Goal: Task Accomplishment & Management: Use online tool/utility

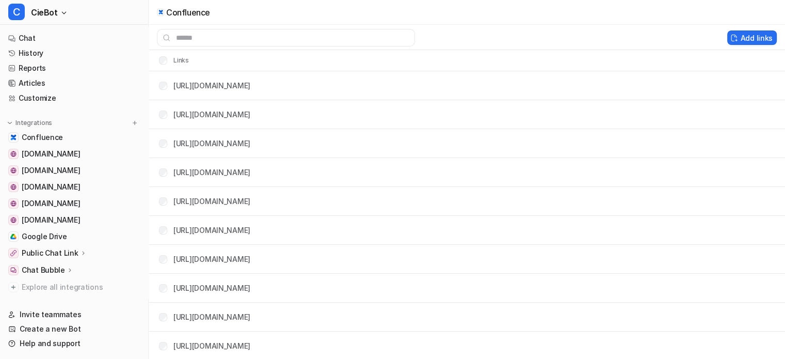
scroll to position [640, 0]
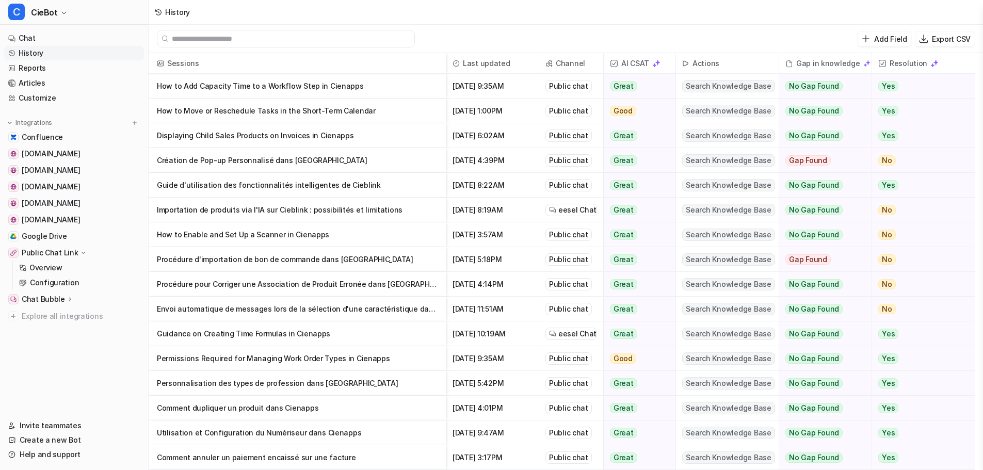
click at [355, 131] on p "Displaying Child Sales Products on Invoices in Cienapps" at bounding box center [297, 135] width 281 height 25
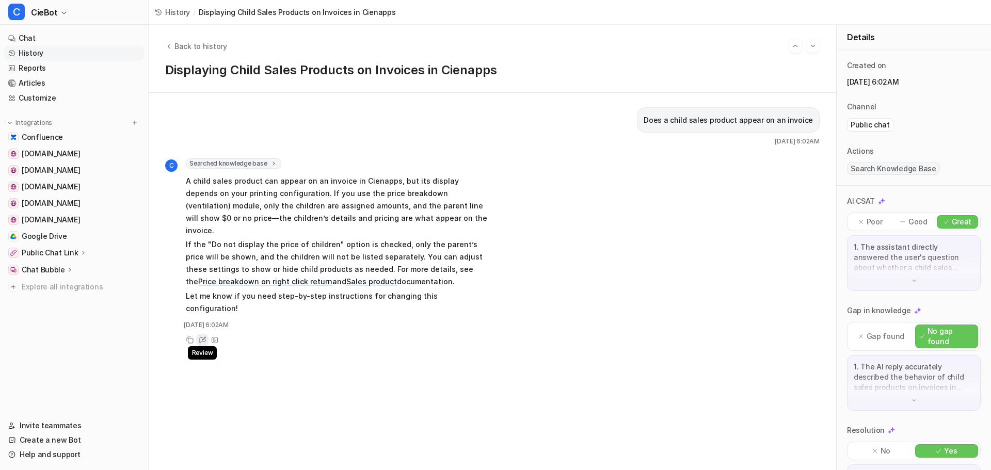
click at [199, 336] on icon at bounding box center [203, 339] width 8 height 7
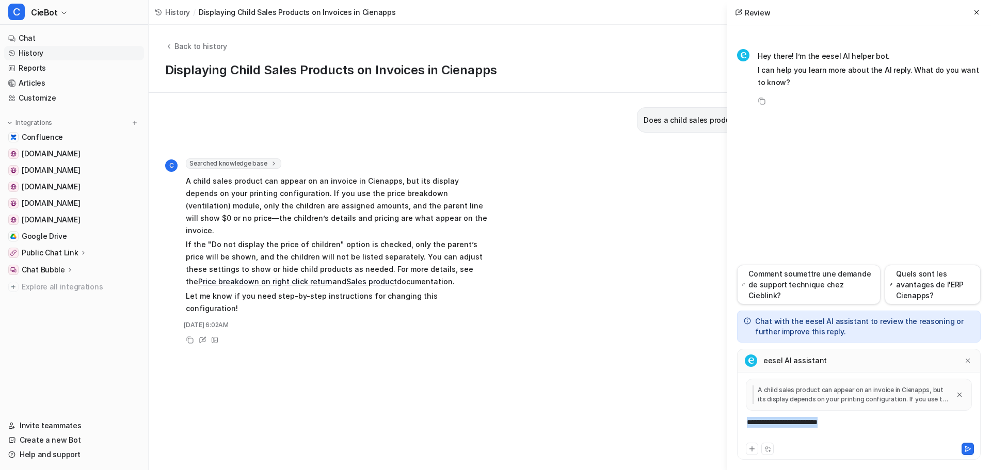
drag, startPoint x: 852, startPoint y: 425, endPoint x: 723, endPoint y: 419, distance: 129.2
click at [723, 419] on div "Back to history Displaying Child Sales Products on Invoices in Cienapps Does a …" at bounding box center [570, 247] width 842 height 445
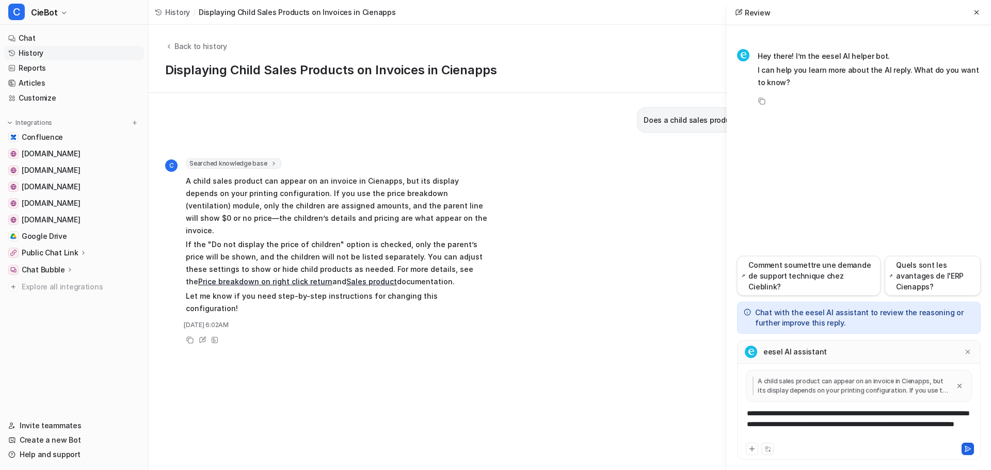
click at [967, 446] on icon at bounding box center [967, 448] width 7 height 7
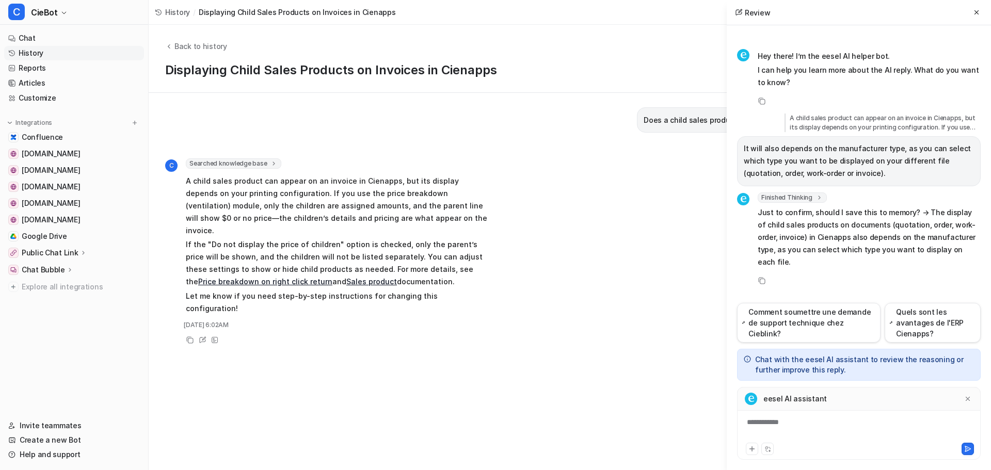
click at [867, 437] on div "**********" at bounding box center [859, 429] width 238 height 24
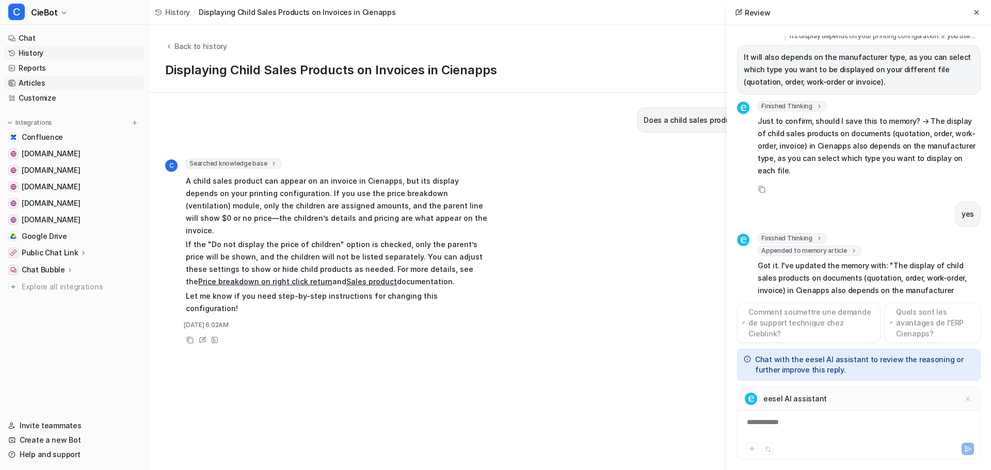
scroll to position [116, 0]
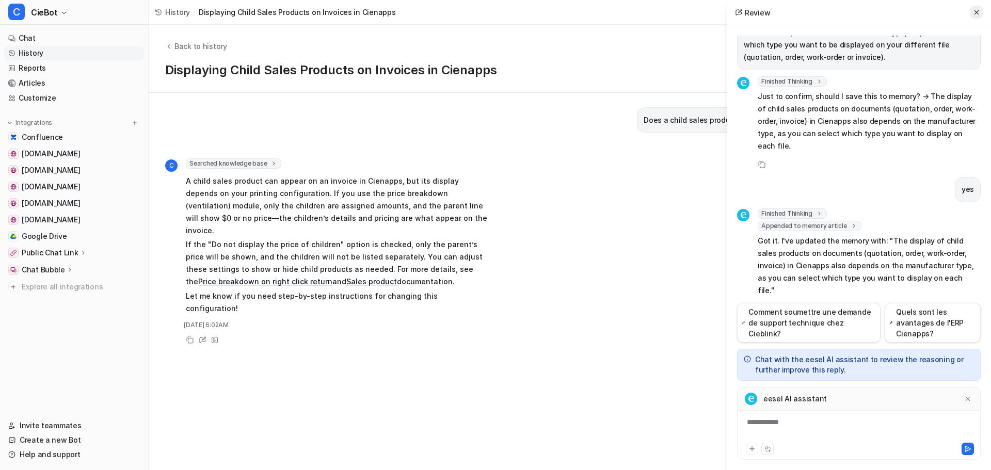
click at [980, 11] on icon at bounding box center [976, 12] width 7 height 7
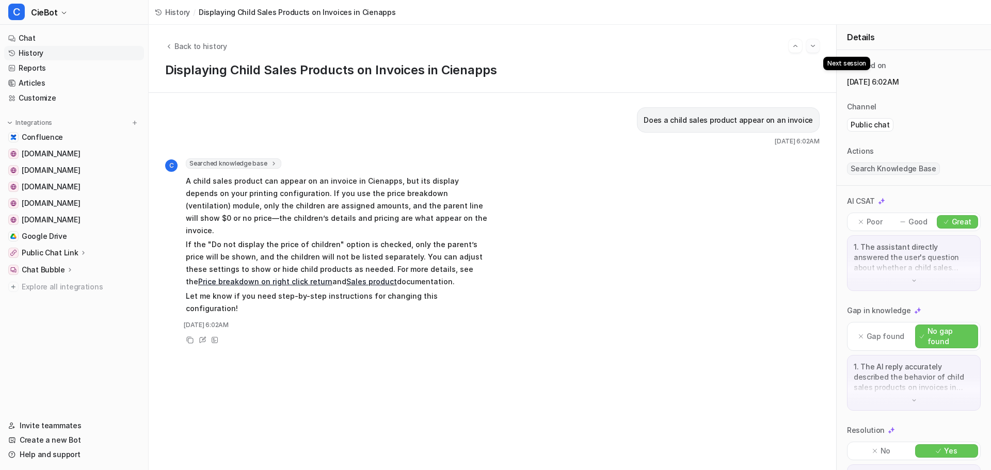
click at [814, 50] on img "Go to next session" at bounding box center [812, 45] width 7 height 9
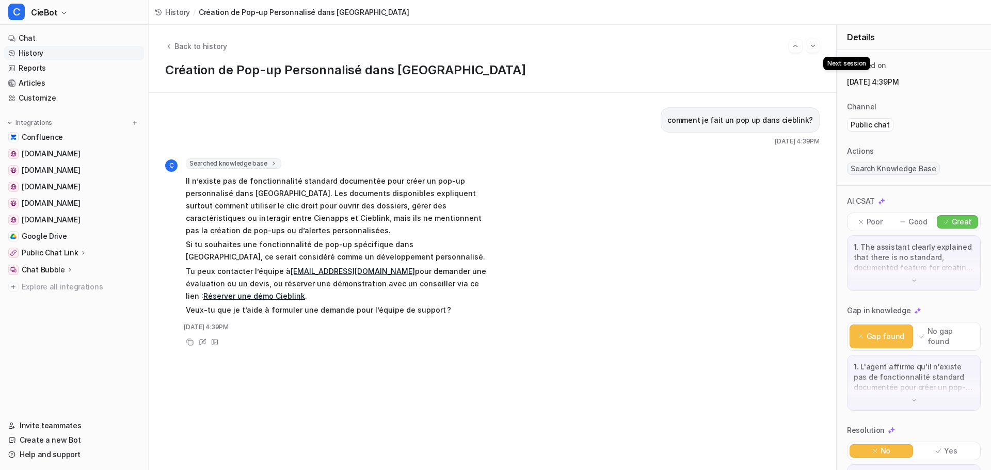
click at [814, 50] on img "Go to next session" at bounding box center [812, 45] width 7 height 9
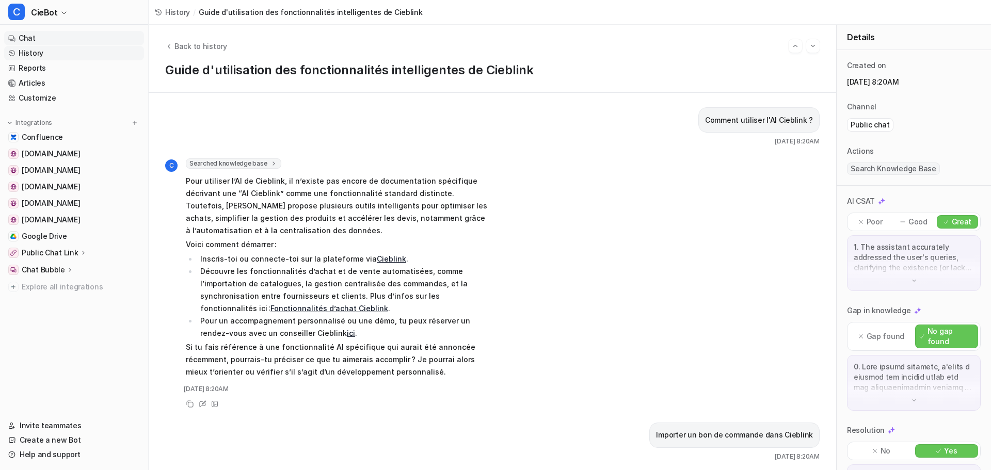
click at [50, 42] on link "Chat" at bounding box center [74, 38] width 140 height 14
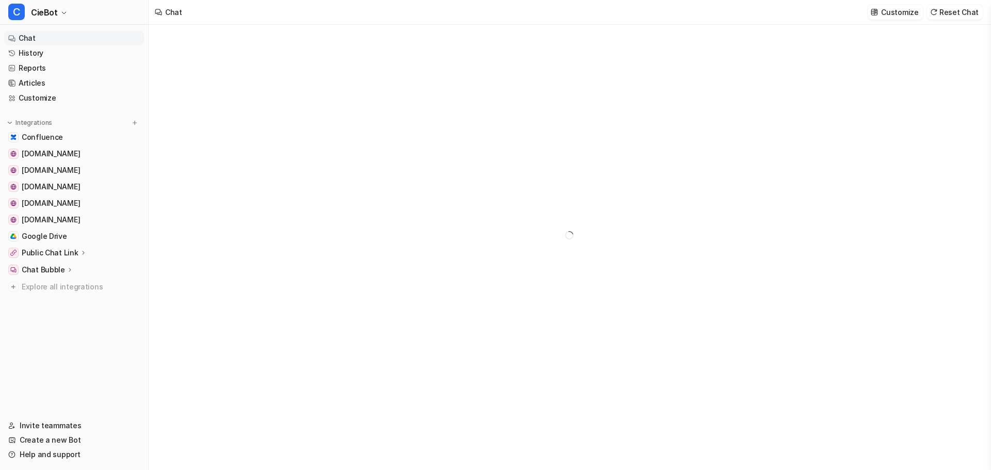
type textarea "**********"
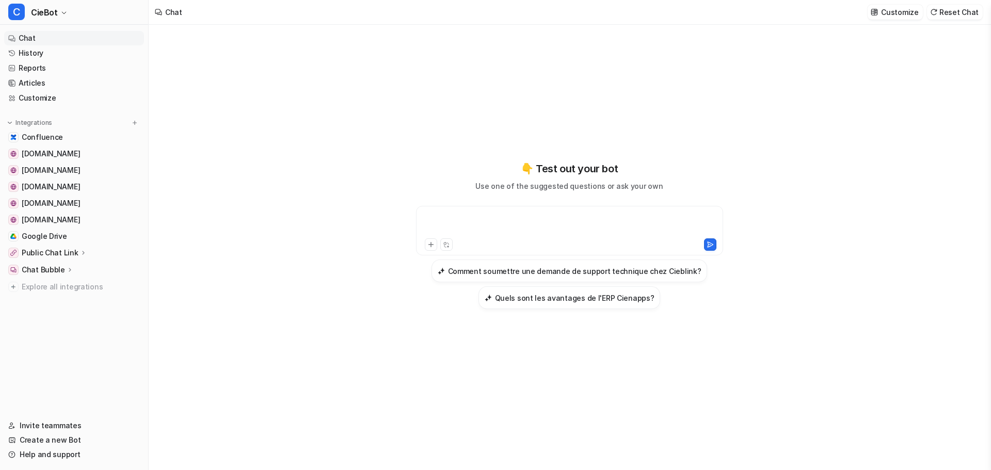
click at [523, 215] on div at bounding box center [570, 225] width 302 height 24
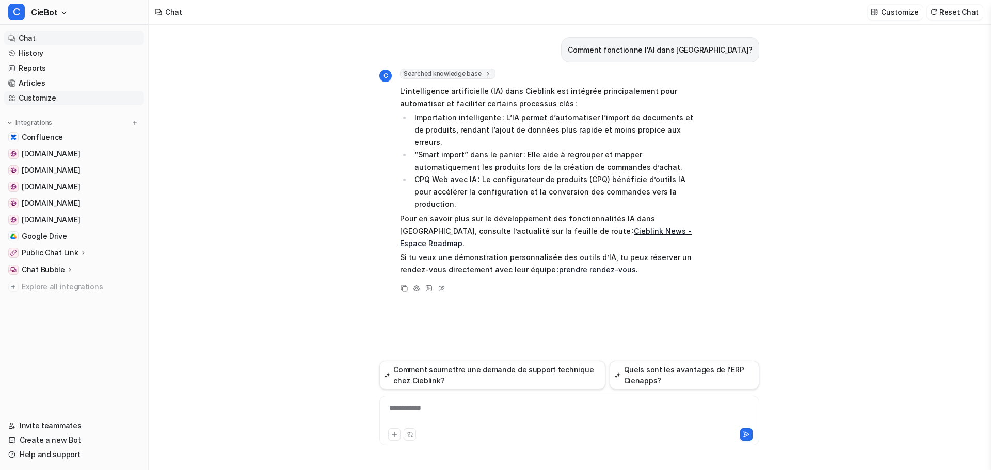
click at [44, 99] on link "Customize" at bounding box center [74, 98] width 140 height 14
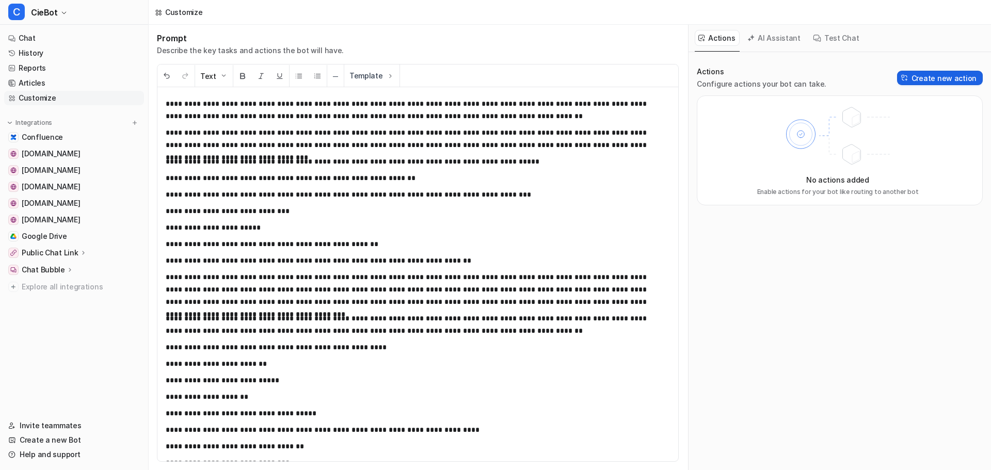
click at [947, 81] on button "Create new action" at bounding box center [940, 78] width 86 height 14
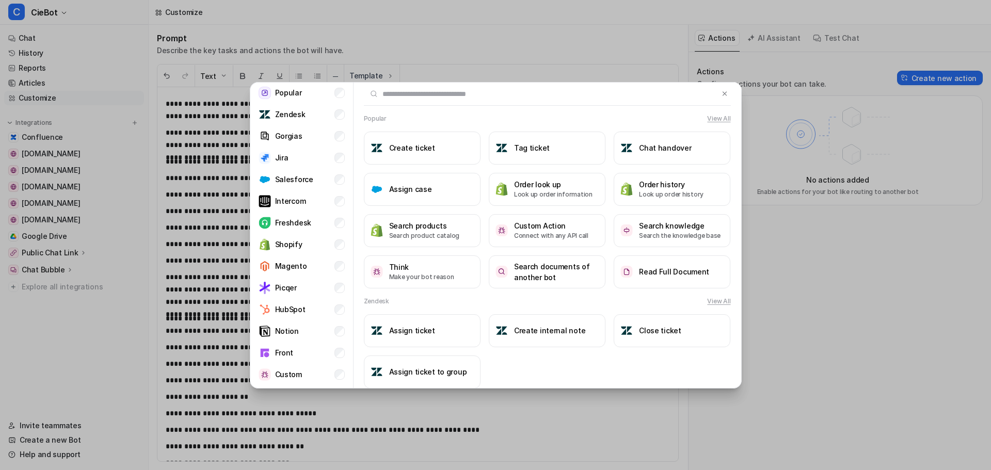
scroll to position [42, 0]
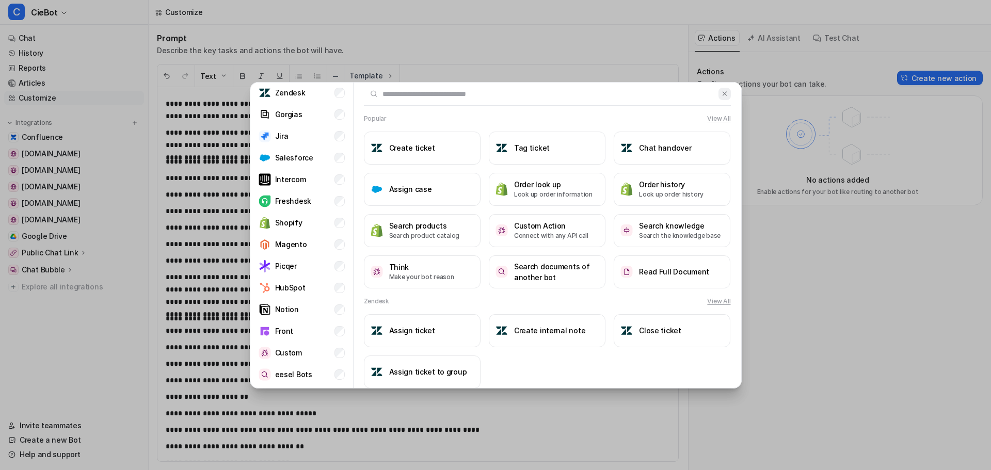
click at [721, 96] on img at bounding box center [724, 94] width 7 height 8
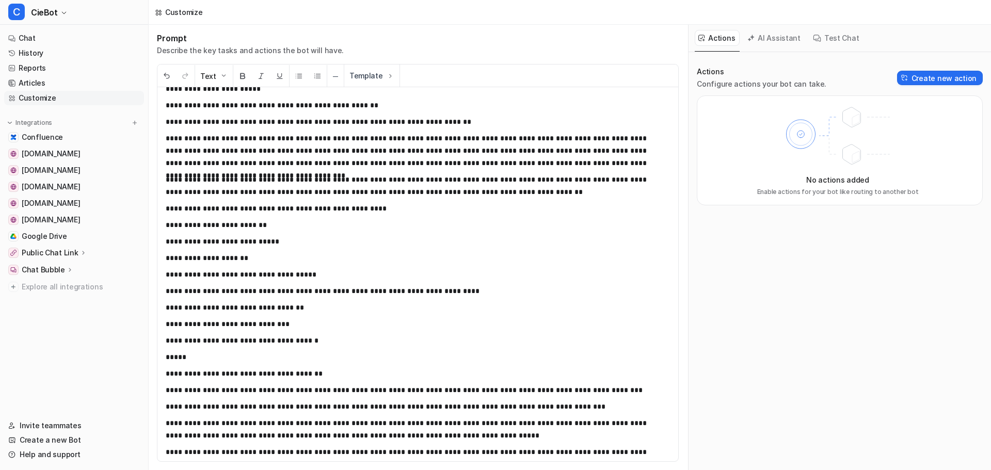
scroll to position [155, 0]
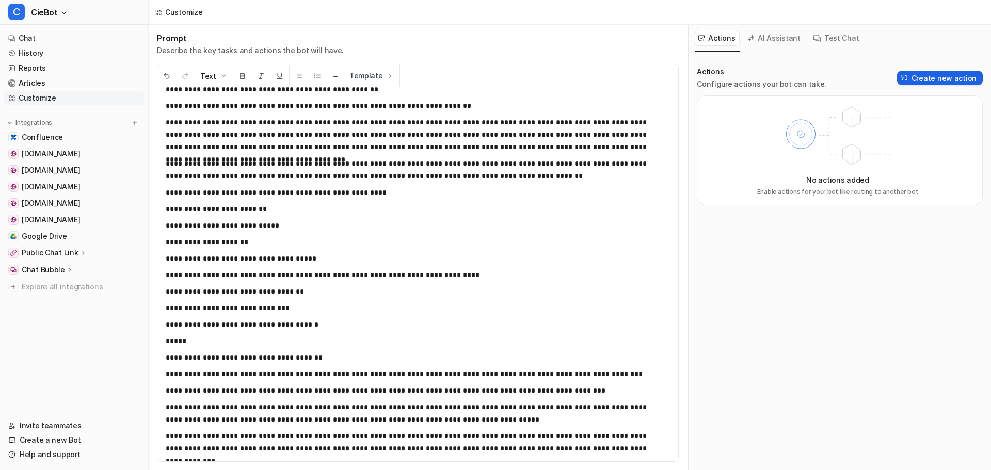
click at [911, 82] on button "Create new action" at bounding box center [940, 78] width 86 height 14
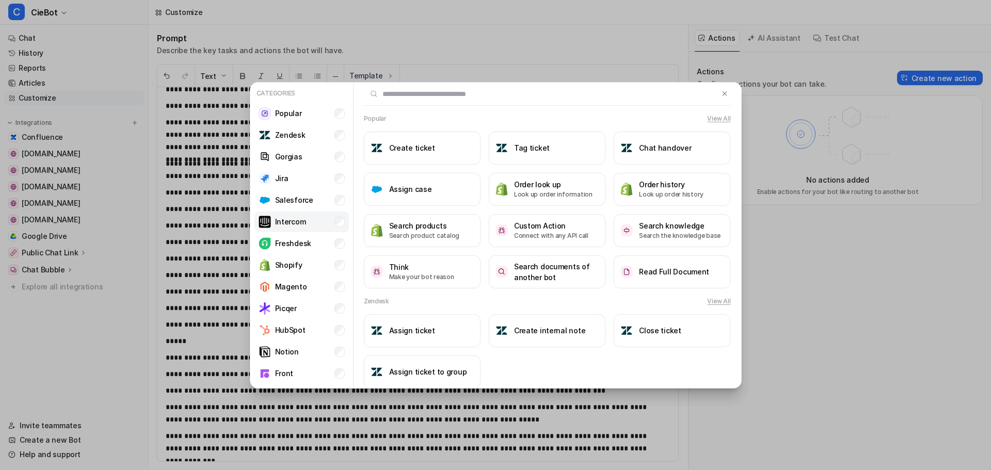
scroll to position [42, 0]
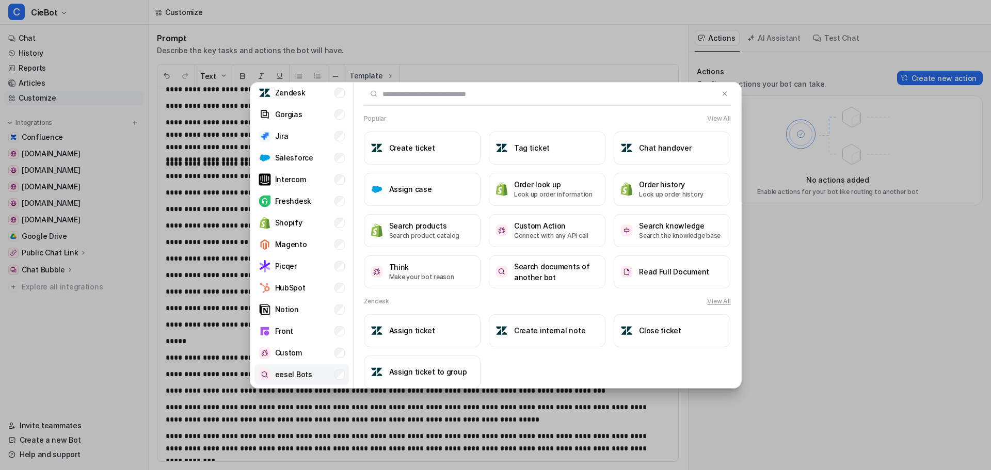
click at [301, 371] on p "eesel Bots" at bounding box center [293, 374] width 37 height 11
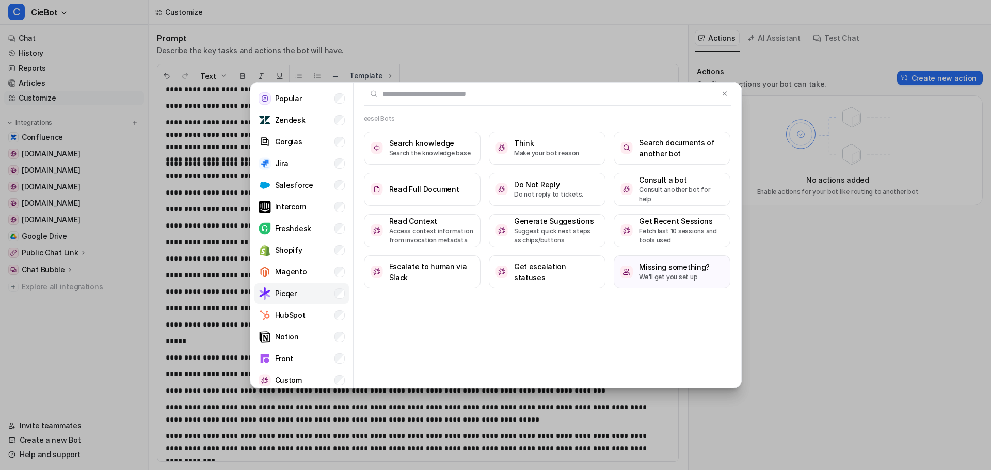
scroll to position [0, 0]
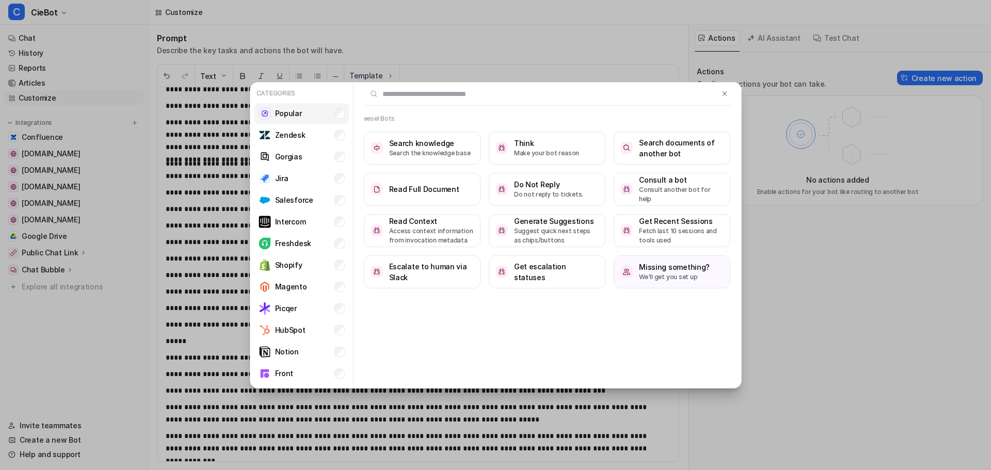
click at [304, 114] on li "Popular" at bounding box center [301, 113] width 94 height 21
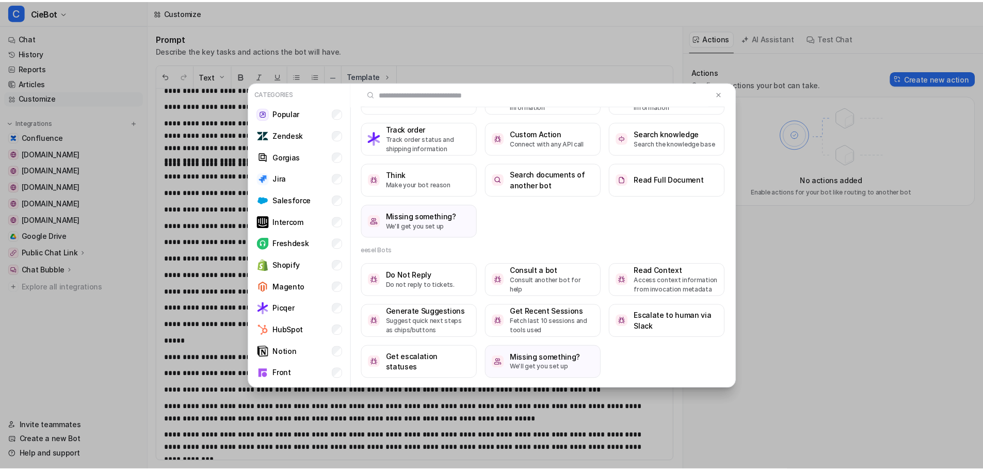
scroll to position [1, 0]
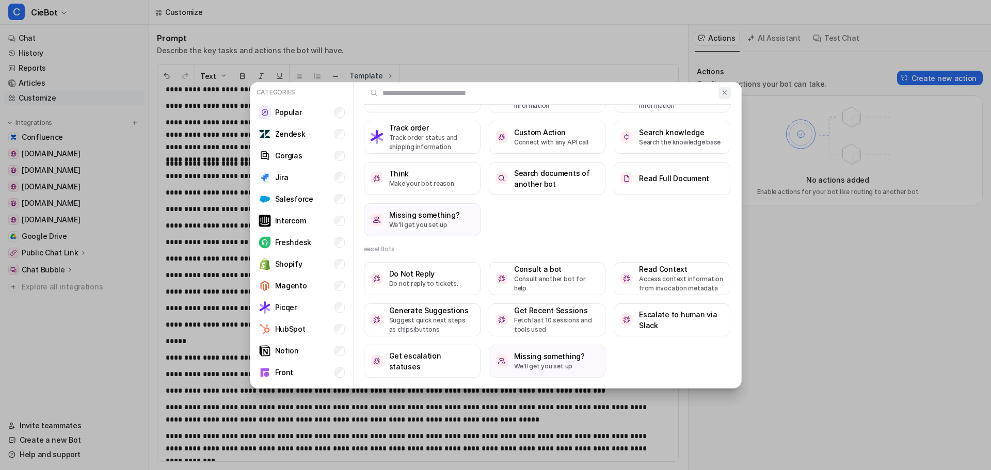
click at [721, 94] on img at bounding box center [724, 93] width 7 height 8
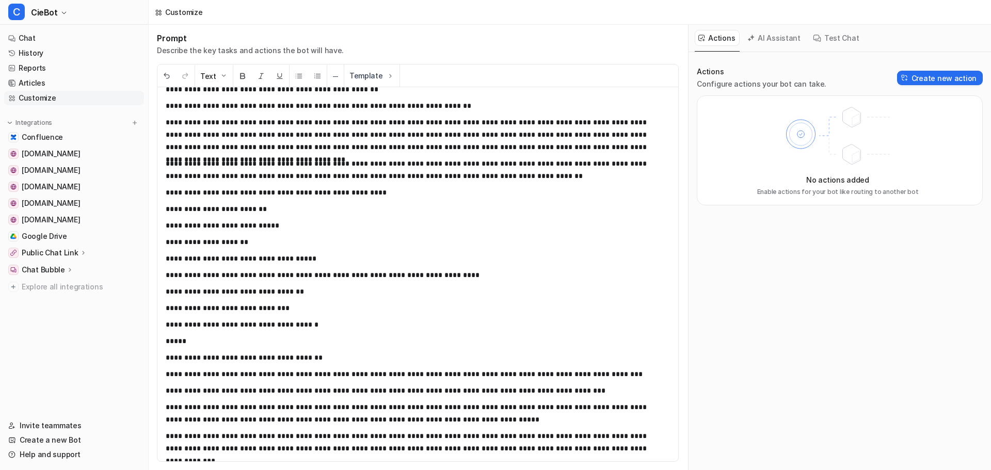
click at [762, 42] on button "AI Assistant" at bounding box center [774, 38] width 61 height 16
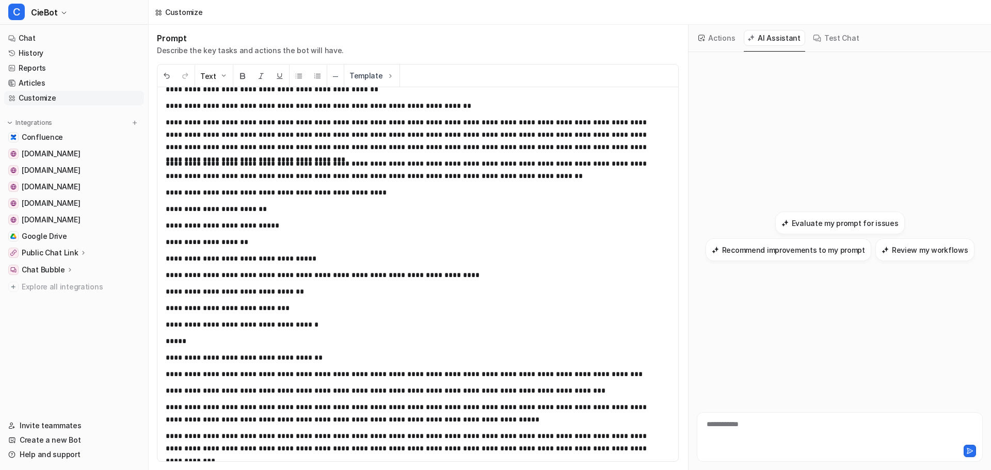
click at [715, 40] on button "Actions" at bounding box center [717, 38] width 45 height 16
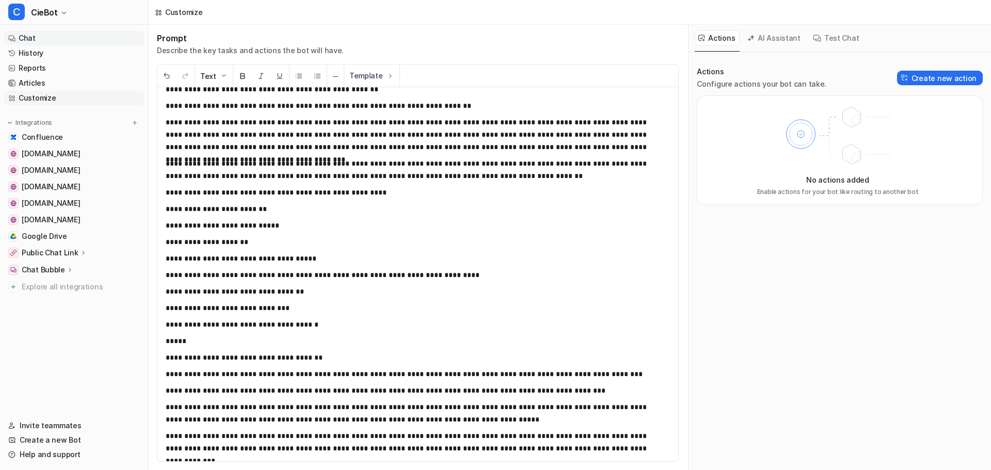
click at [47, 38] on link "Chat" at bounding box center [74, 38] width 140 height 14
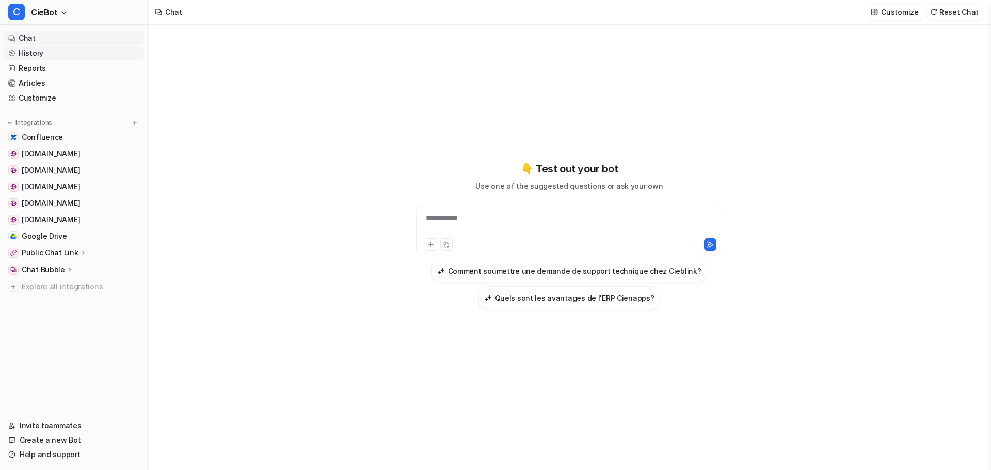
click at [44, 54] on link "History" at bounding box center [74, 53] width 140 height 14
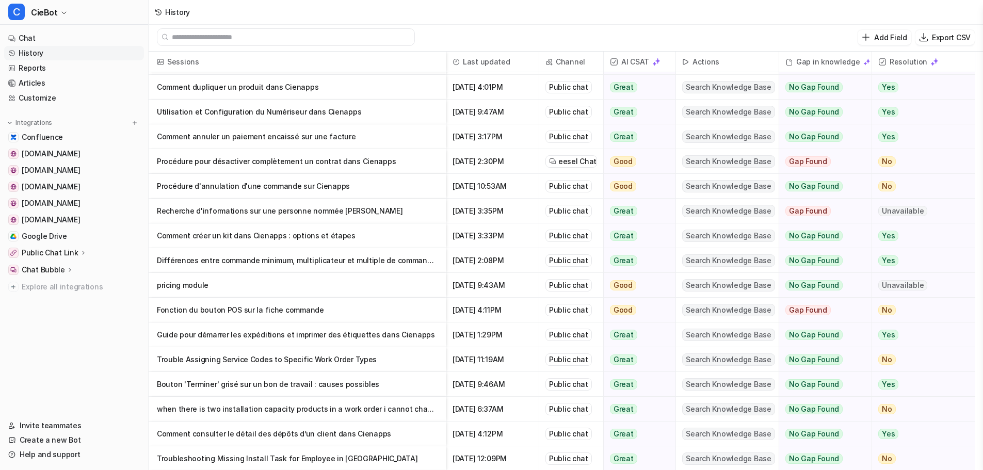
scroll to position [351, 0]
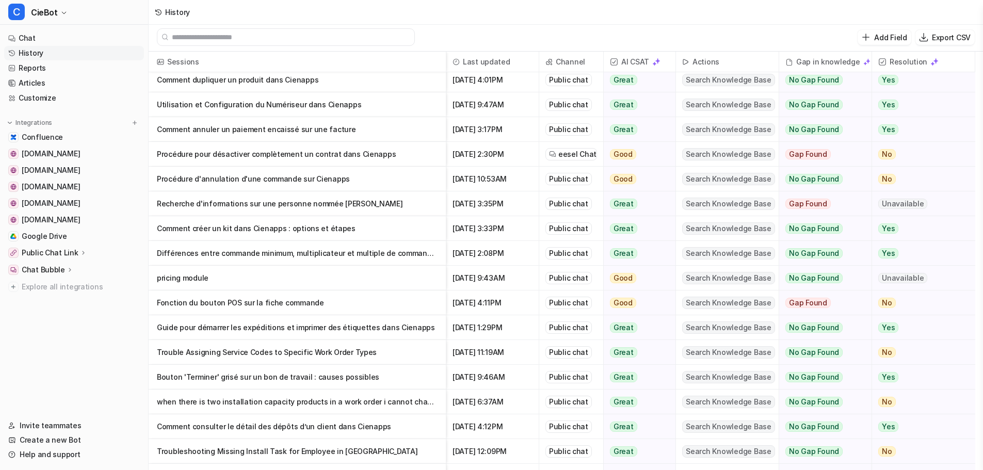
drag, startPoint x: 979, startPoint y: 452, endPoint x: 130, endPoint y: 338, distance: 856.6
click at [99, 339] on nav "Chat History Reports Articles Customize Integrations Confluence cienapps.com ci…" at bounding box center [74, 218] width 148 height 383
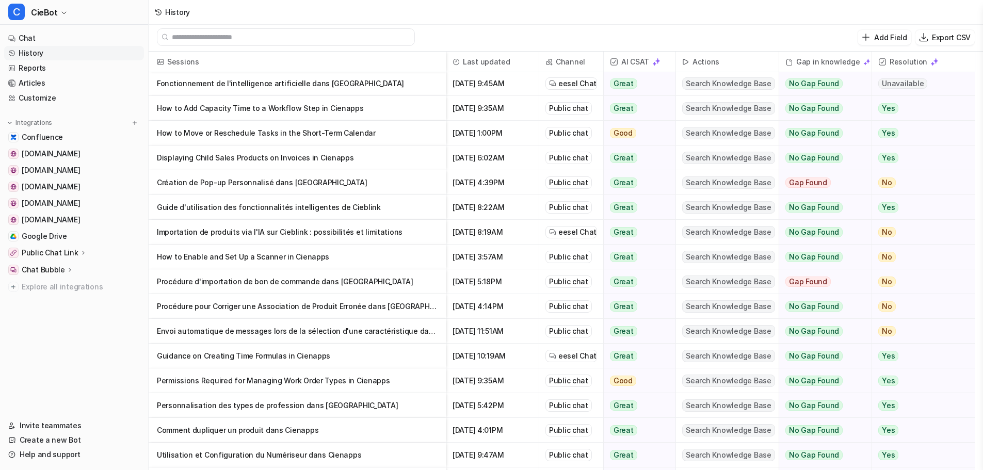
scroll to position [0, 0]
click at [67, 36] on link "Chat" at bounding box center [74, 38] width 140 height 14
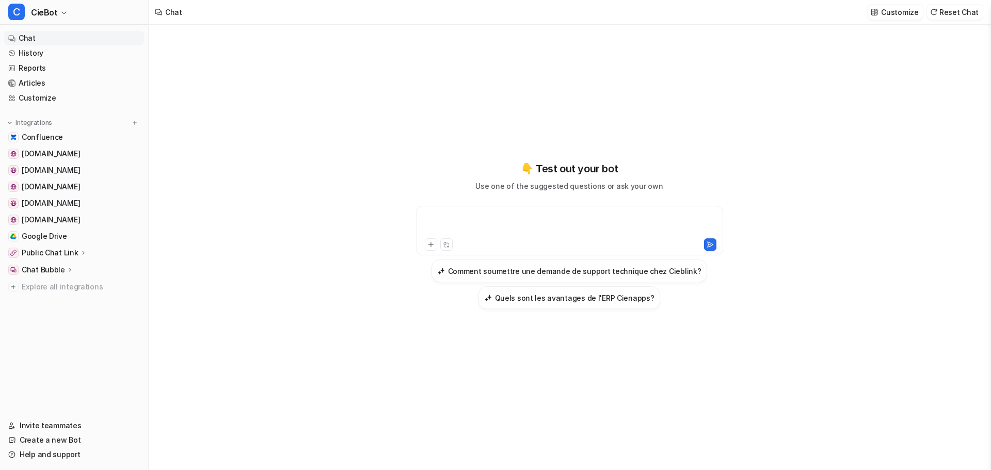
click at [578, 227] on div at bounding box center [570, 225] width 302 height 24
